Goal: Information Seeking & Learning: Learn about a topic

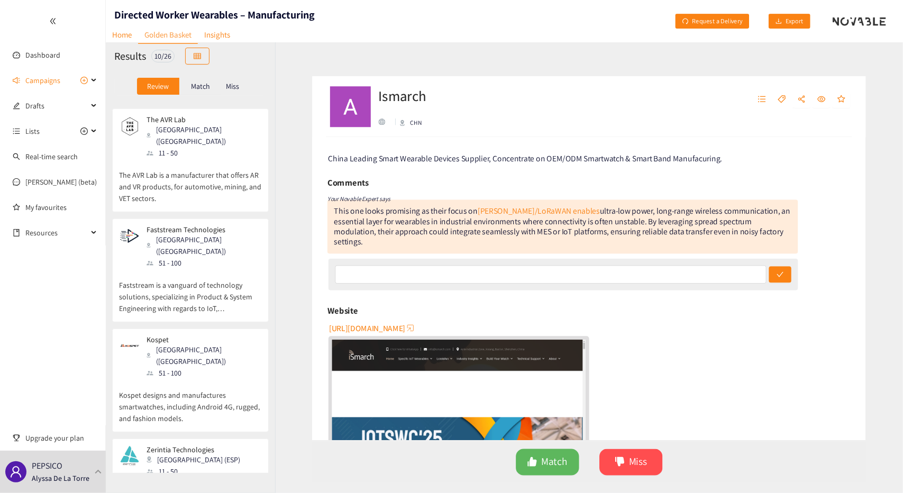
scroll to position [317, 0]
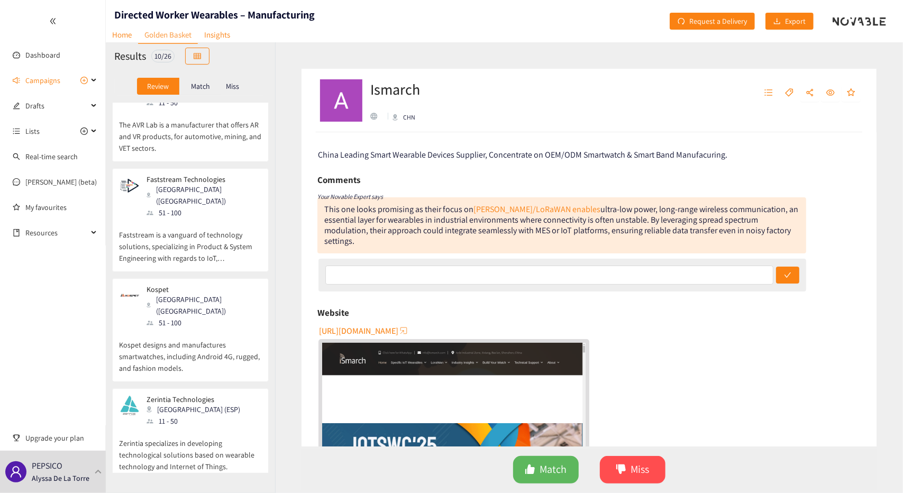
click at [214, 329] on p "Kospet designs and manufactures smartwatches, including Android 4G, rugged, and…" at bounding box center [190, 351] width 143 height 45
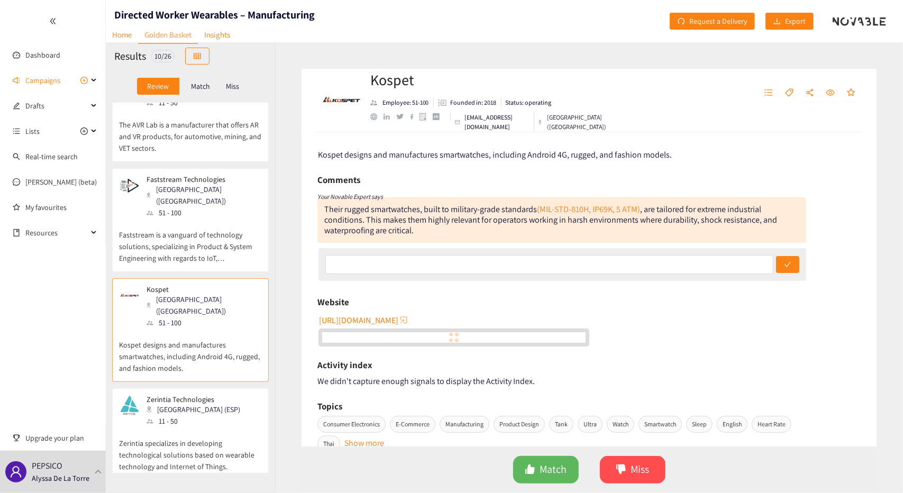
click at [365, 322] on span "[URL][DOMAIN_NAME]" at bounding box center [358, 320] width 79 height 13
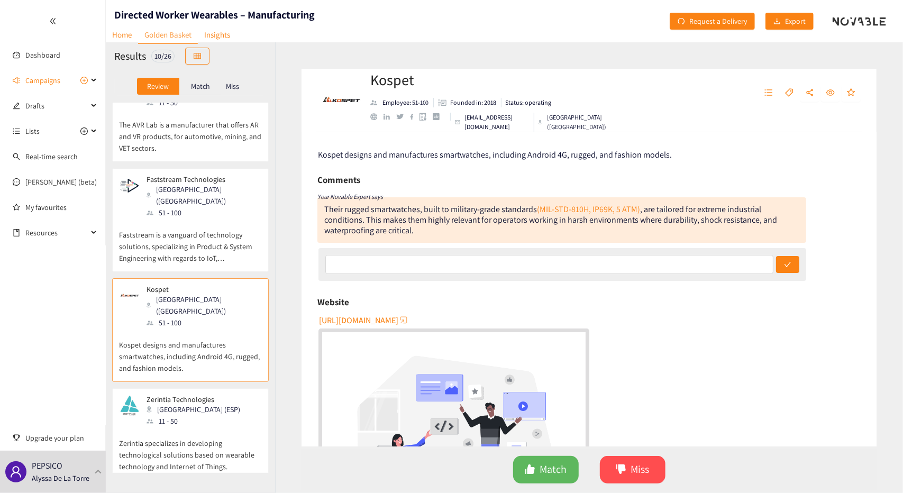
click at [185, 218] on p "Faststream is a vanguard of technology solutions, specializing in Product & Sys…" at bounding box center [190, 240] width 143 height 45
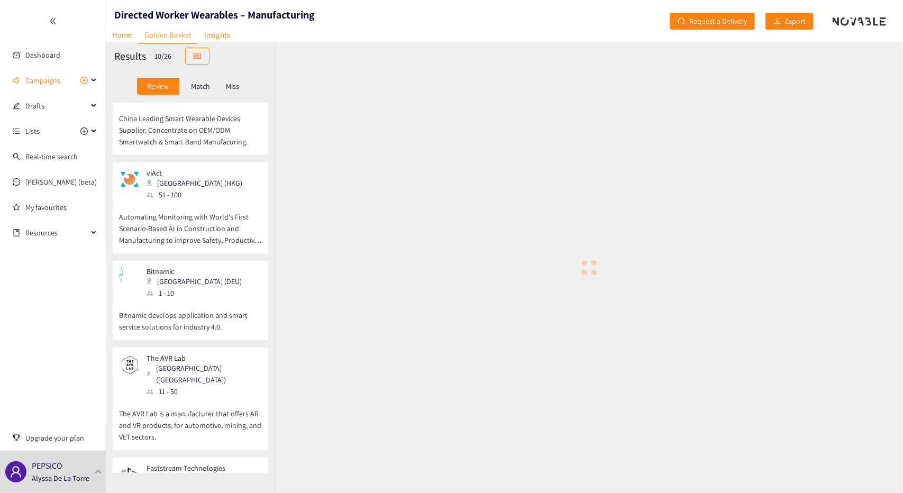
scroll to position [0, 0]
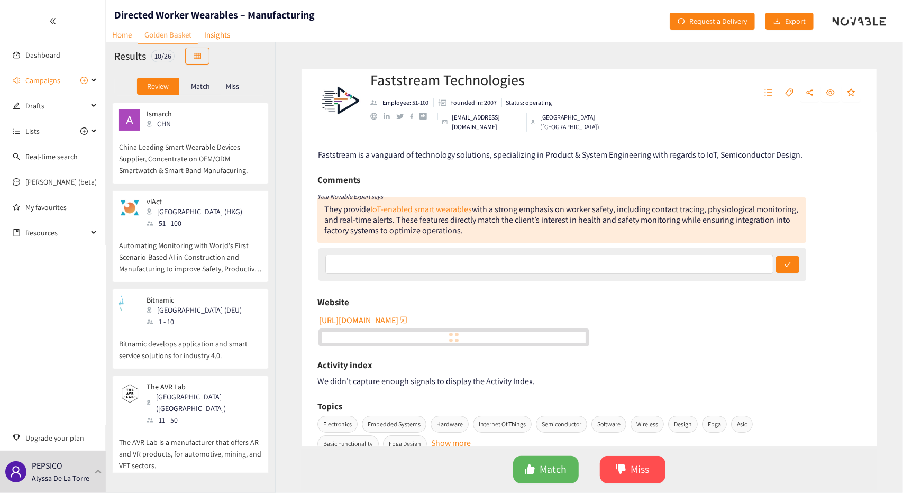
click at [190, 157] on p "China Leading Smart Wearable Devices Supplier, Concentrate on OEM/ODM Smartwatc…" at bounding box center [190, 153] width 143 height 45
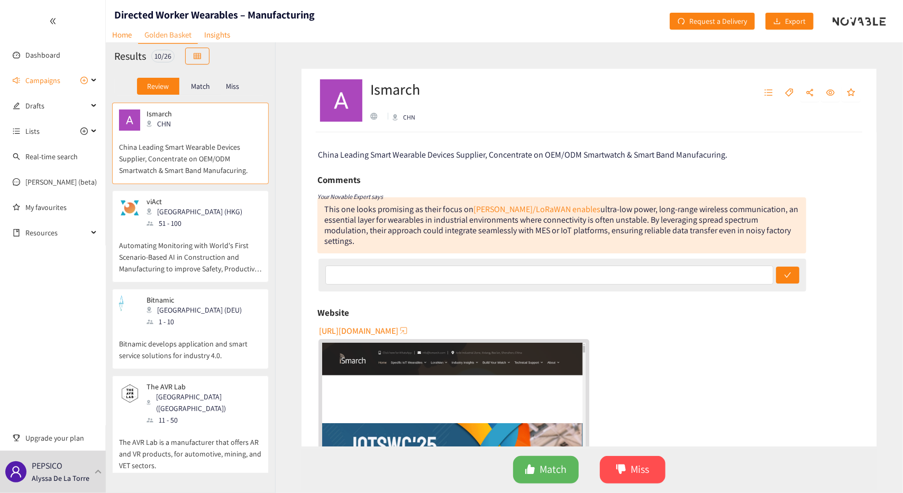
click at [367, 324] on span "[URL][DOMAIN_NAME]" at bounding box center [358, 330] width 79 height 13
